Goal: Use online tool/utility: Utilize a website feature to perform a specific function

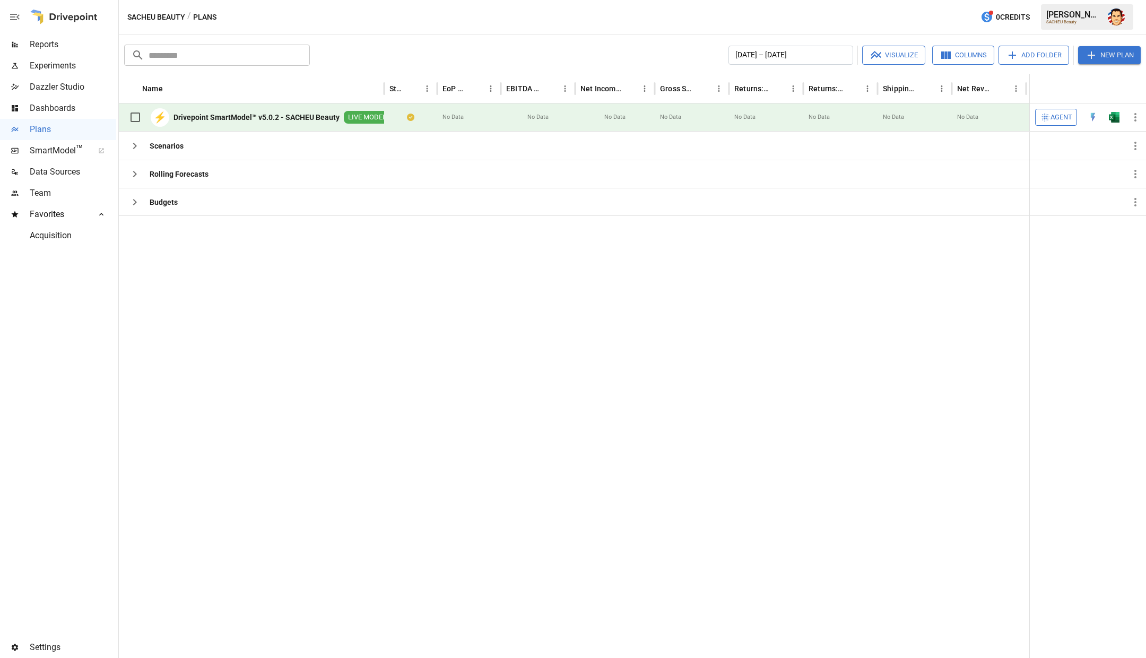
click at [248, 120] on b "Drivepoint SmartModel™ v5.0.2 - SACHEU Beauty" at bounding box center [256, 117] width 166 height 11
click at [314, 245] on div at bounding box center [639, 436] width 1040 height 442
click at [135, 146] on icon "button" at bounding box center [134, 146] width 13 height 13
click at [133, 179] on icon "button" at bounding box center [134, 174] width 13 height 13
click at [130, 211] on div "Budgets" at bounding box center [151, 202] width 54 height 21
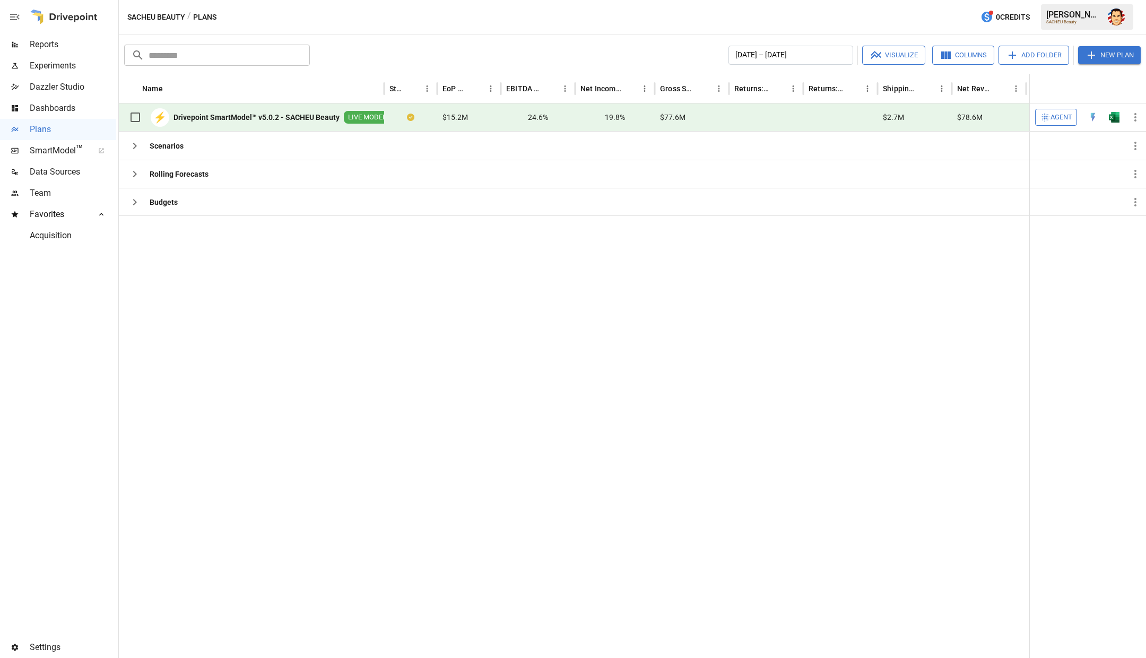
click at [152, 276] on div at bounding box center [639, 436] width 1040 height 442
click at [1063, 117] on span "Agent" at bounding box center [1061, 117] width 22 height 12
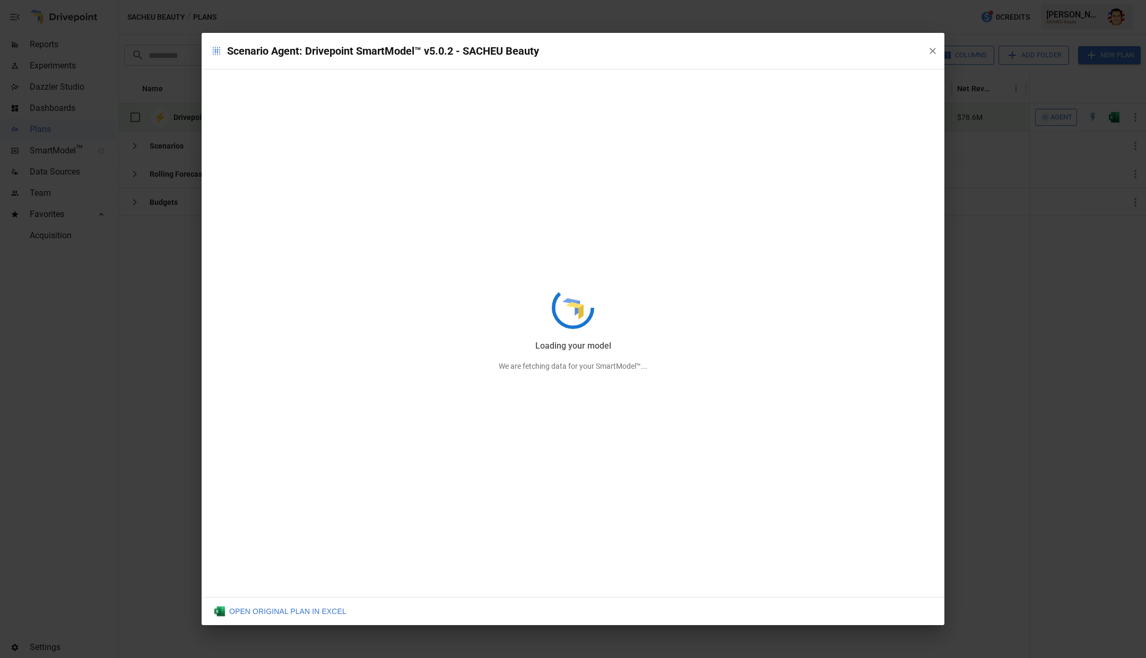
click at [933, 49] on div "Loading your model We are fetching data for your SmartModel™..." at bounding box center [573, 329] width 743 height 592
click at [930, 51] on div "Loading your inputs We are fetching data for your SmartModel™..." at bounding box center [573, 329] width 743 height 592
click at [919, 15] on div "Scenario Agent: Drivepoint SmartModel™ v5.0.2 - SACHEU Beauty Loading your inpu…" at bounding box center [573, 329] width 1146 height 658
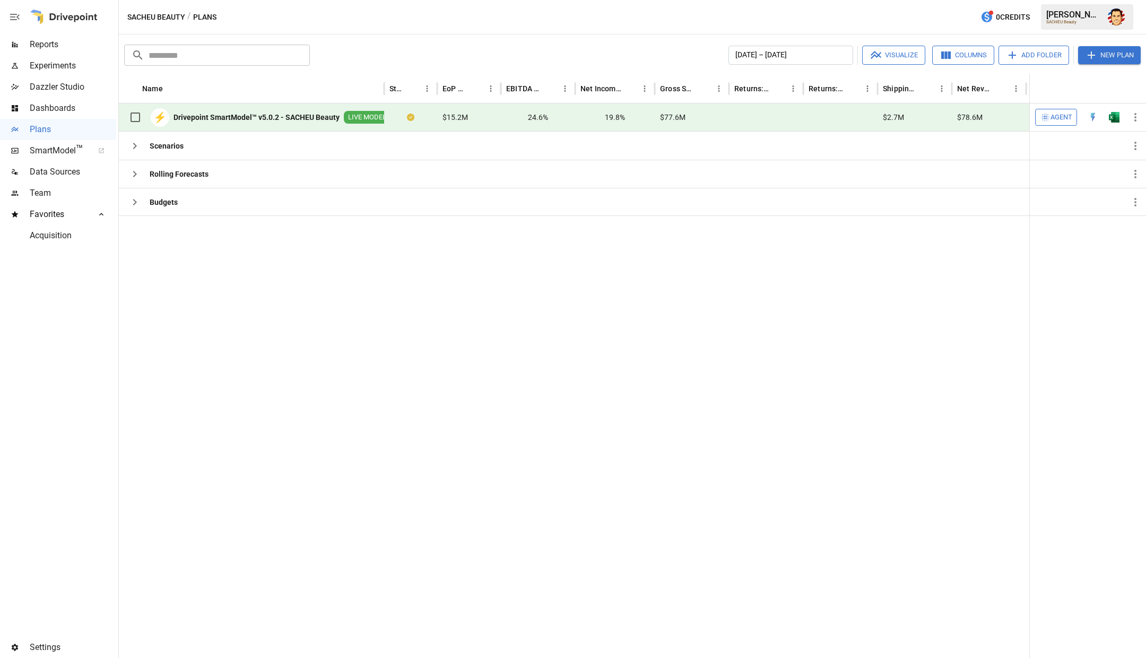
click at [381, 268] on div at bounding box center [639, 436] width 1040 height 442
